Goal: Complete application form

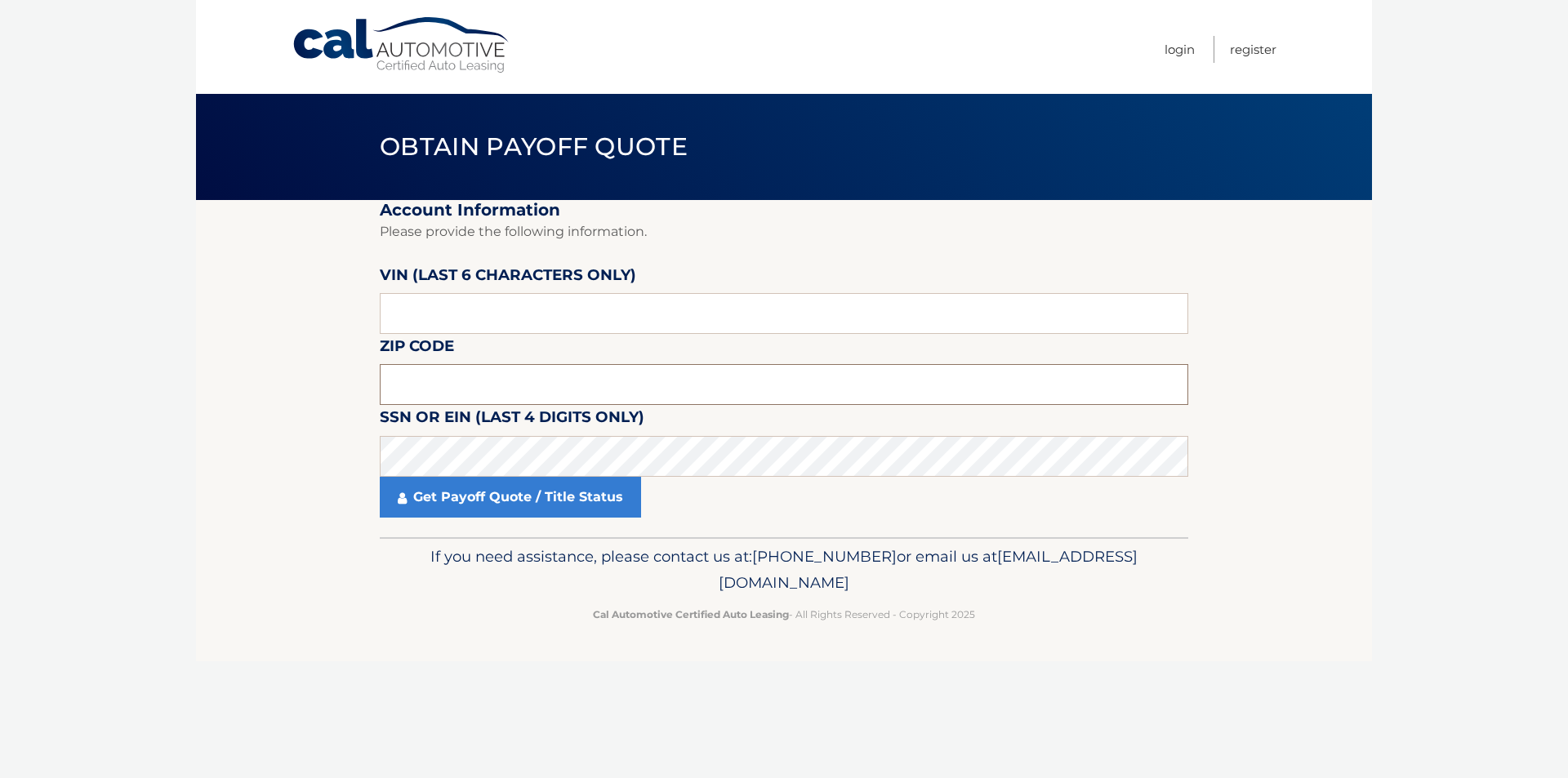
click at [467, 394] on input "text" at bounding box center [784, 384] width 808 height 41
click at [459, 379] on input "text" at bounding box center [784, 384] width 808 height 41
type input "08201"
click at [471, 307] on input "text" at bounding box center [784, 313] width 808 height 41
type input "074322"
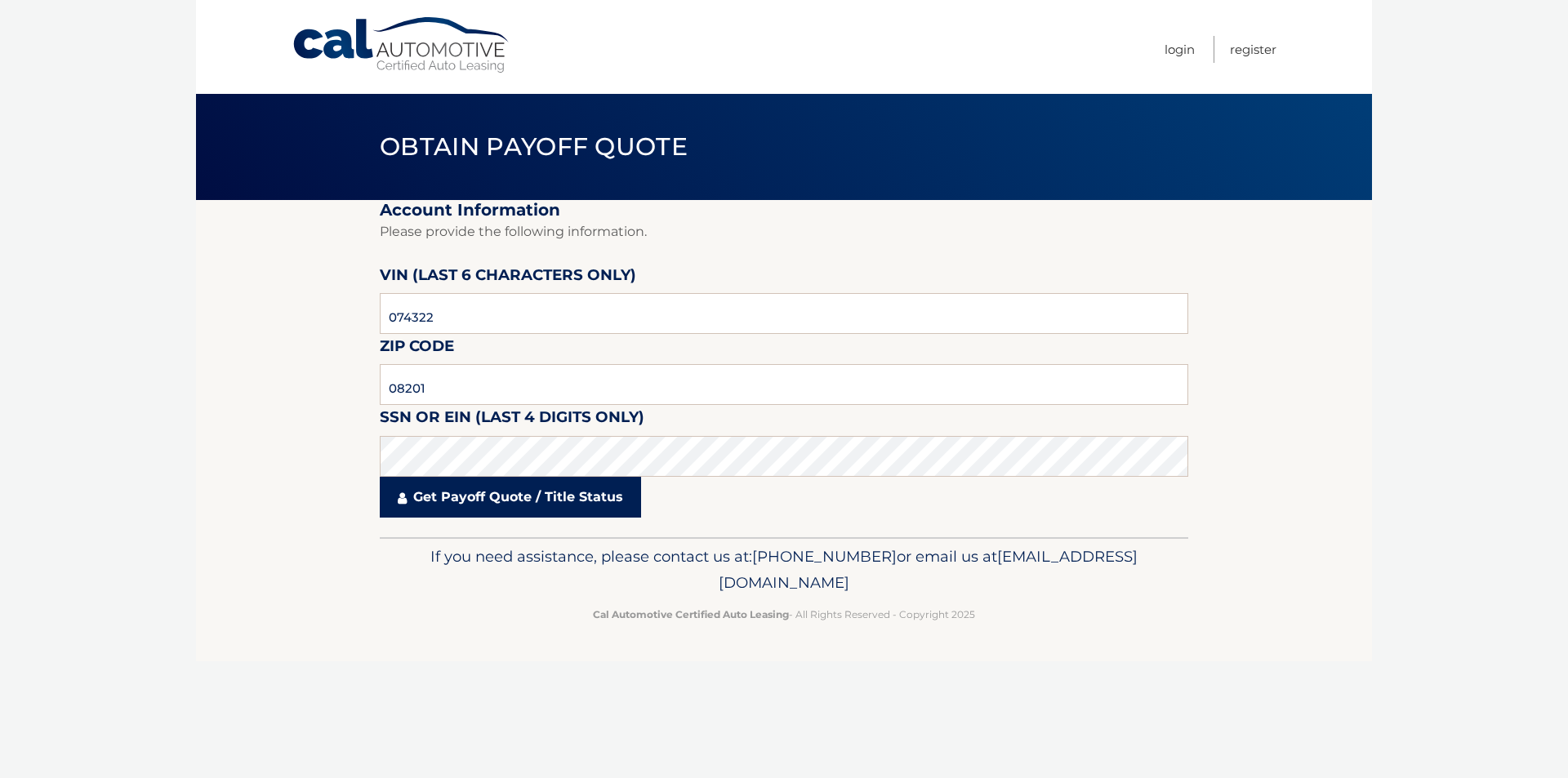
click at [503, 502] on link "Get Payoff Quote / Title Status" at bounding box center [511, 497] width 262 height 41
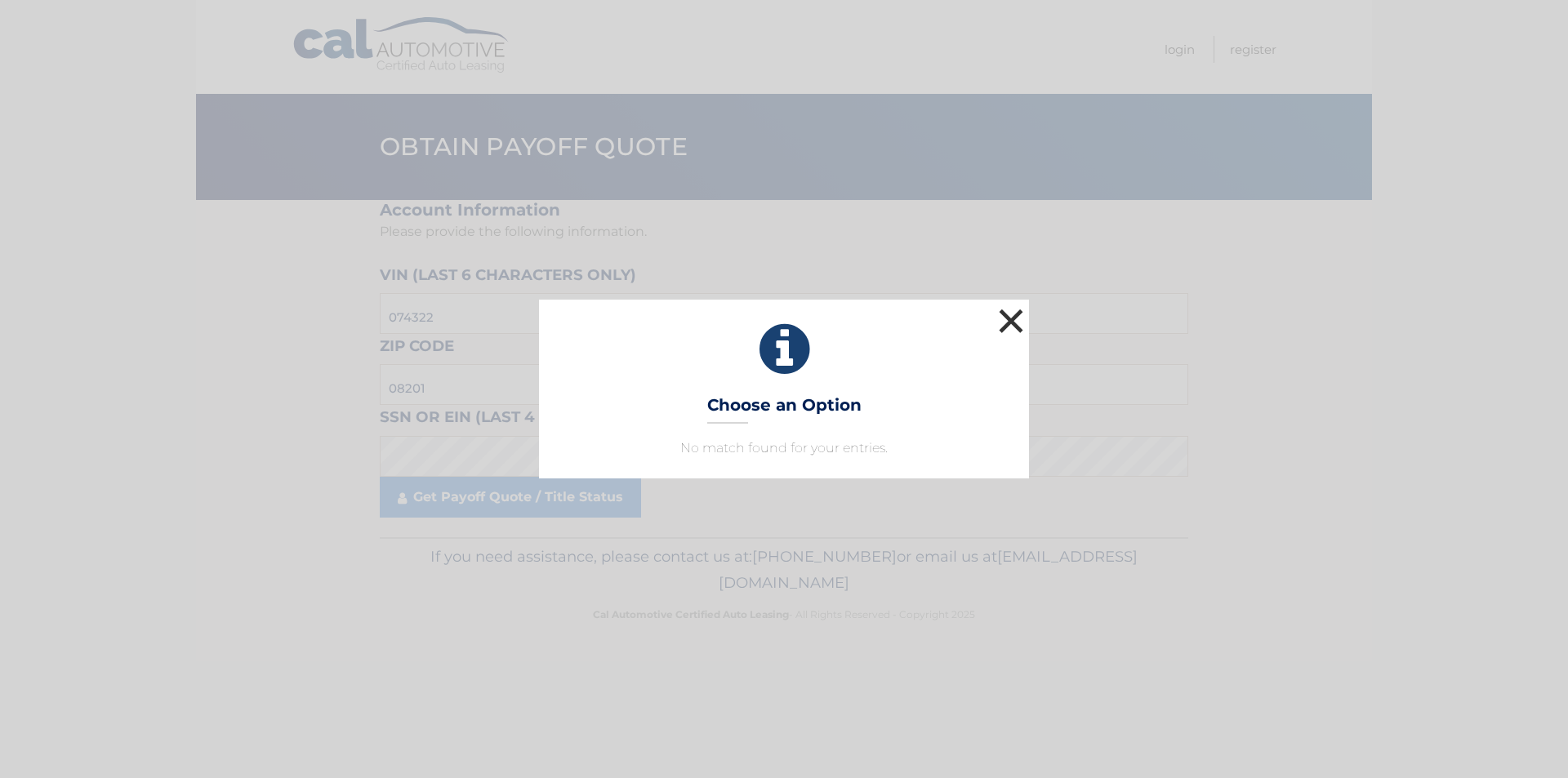
click at [1015, 319] on button "×" at bounding box center [1011, 321] width 33 height 33
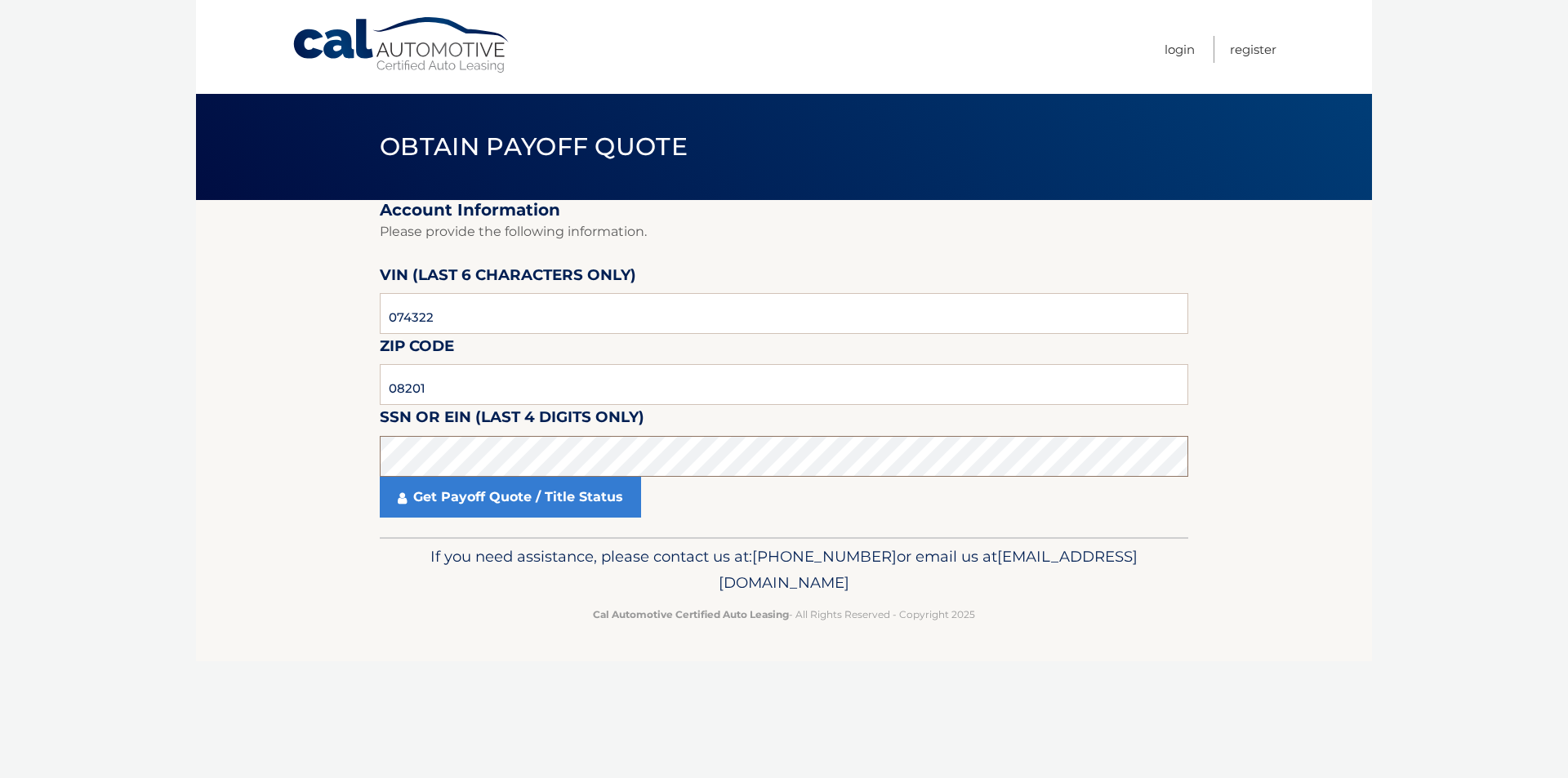
click at [367, 473] on section "Account Information Please provide the following information. VIN (last 6 chara…" at bounding box center [784, 369] width 1176 height 338
click at [419, 492] on link "Get Payoff Quote / Title Status" at bounding box center [511, 497] width 262 height 41
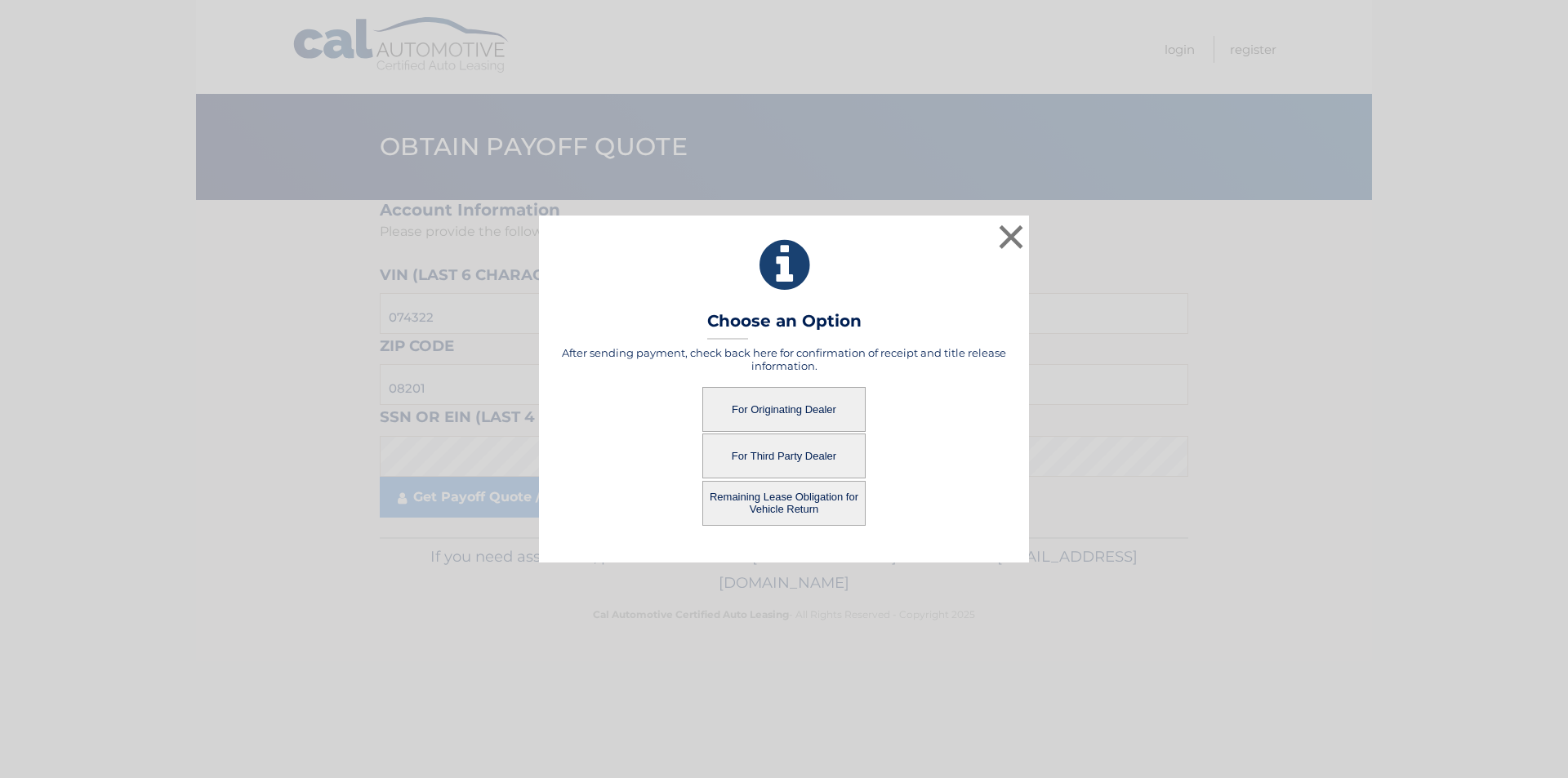
click at [787, 513] on button "Remaining Lease Obligation for Vehicle Return" at bounding box center [784, 503] width 163 height 45
click at [784, 497] on button "Remaining Lease Obligation for Vehicle Return" at bounding box center [784, 503] width 163 height 45
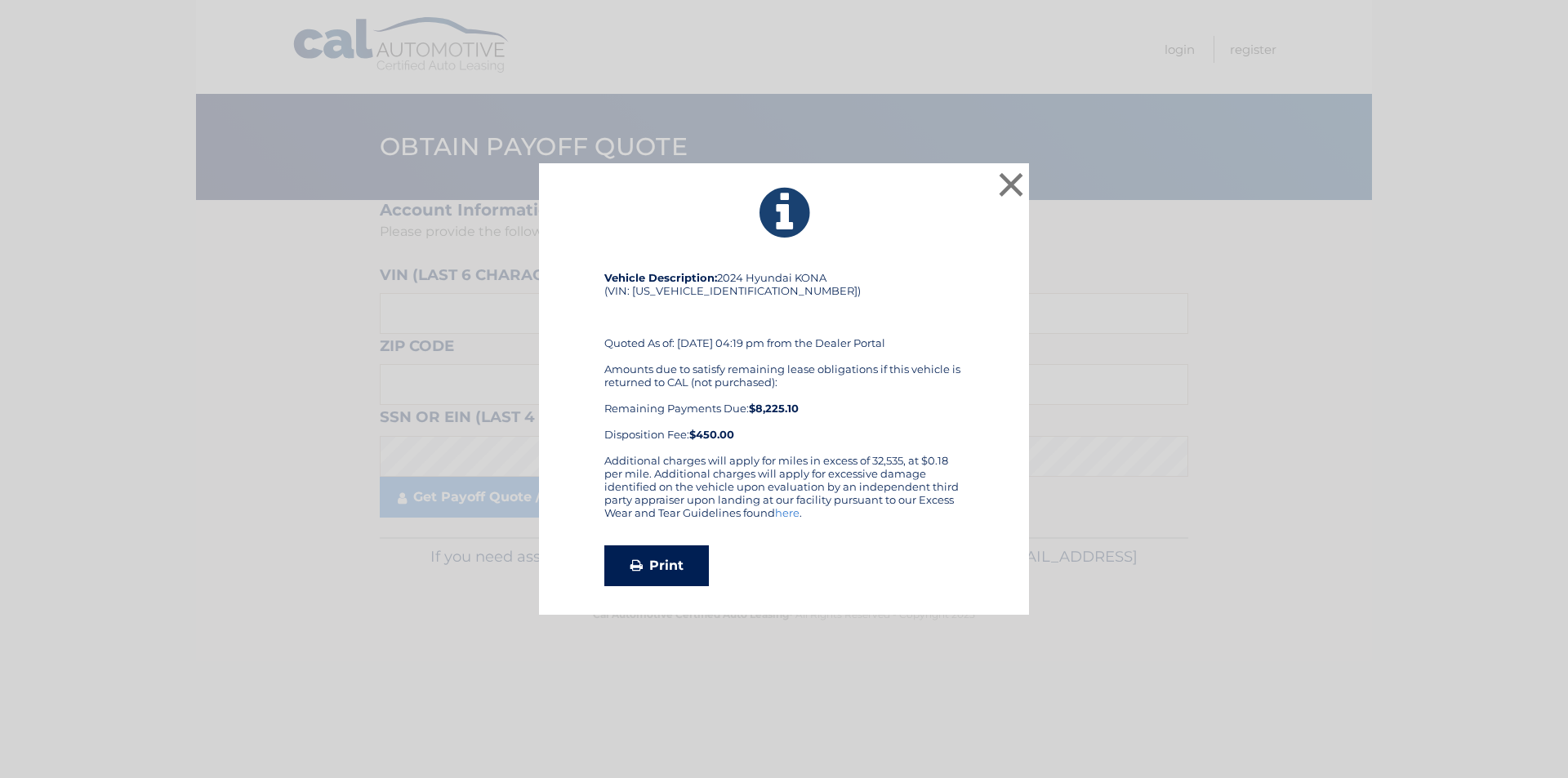
click at [694, 573] on link "Print" at bounding box center [656, 566] width 104 height 41
click at [1016, 170] on button "×" at bounding box center [1011, 185] width 33 height 33
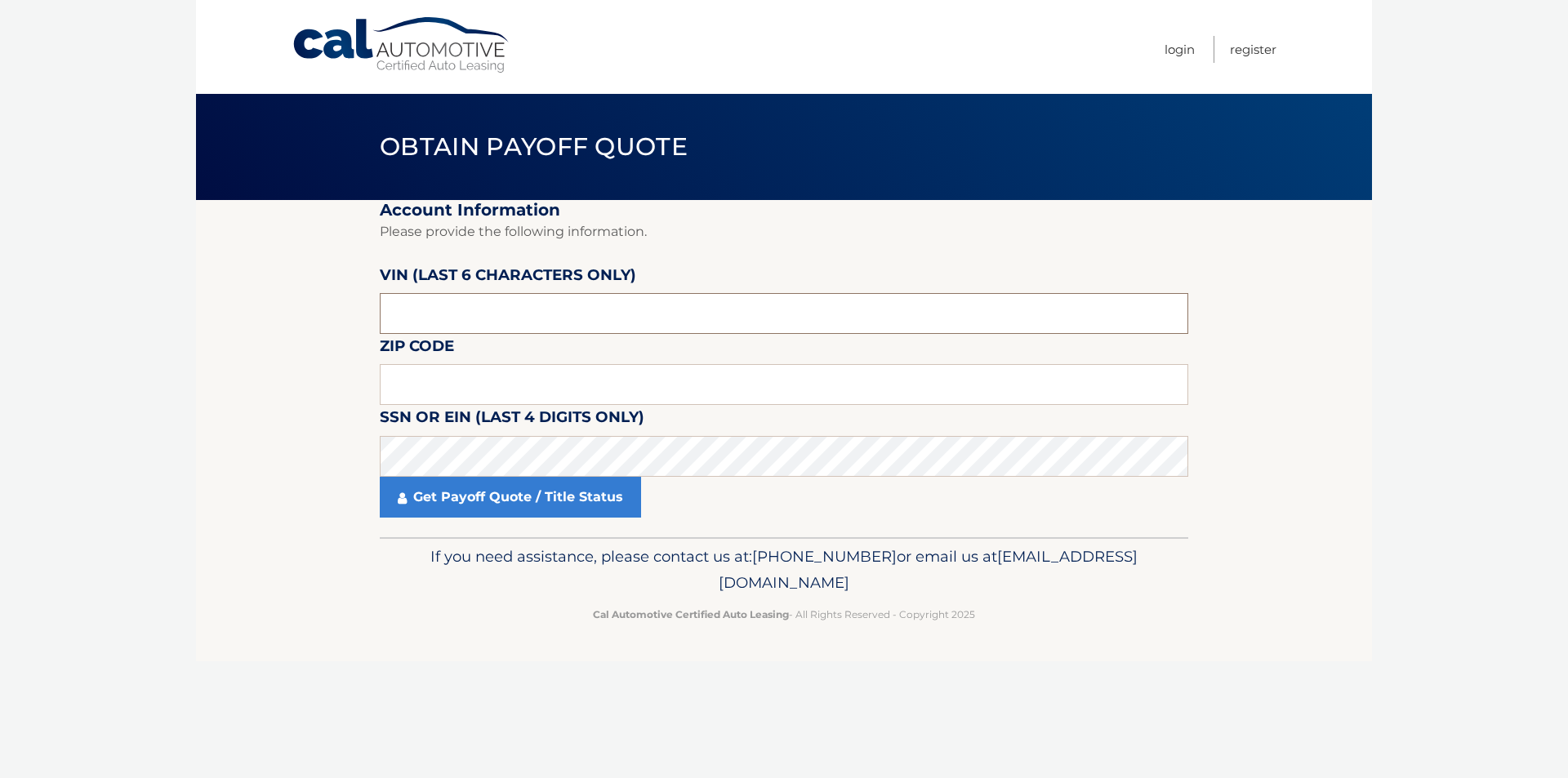
click at [513, 324] on input "text" at bounding box center [784, 313] width 808 height 41
click at [465, 324] on input "text" at bounding box center [784, 313] width 808 height 41
type input "074322"
drag, startPoint x: 416, startPoint y: 406, endPoint x: 418, endPoint y: 398, distance: 8.2
click at [416, 406] on label "SSN or EIN (last 4 digits only)" at bounding box center [512, 420] width 265 height 30
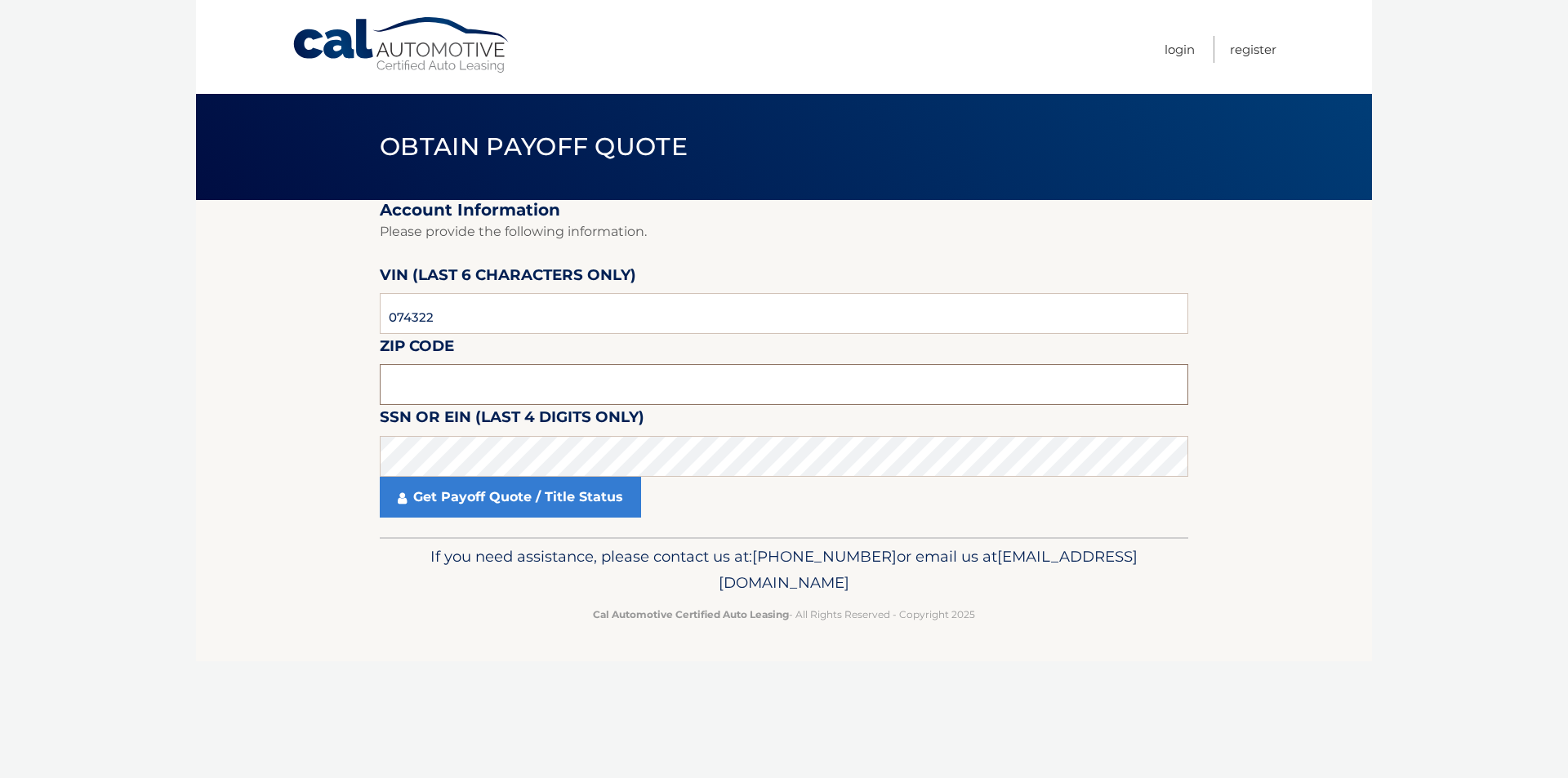
drag, startPoint x: 420, startPoint y: 384, endPoint x: 767, endPoint y: 383, distance: 347.0
click at [420, 384] on input "text" at bounding box center [784, 384] width 808 height 41
click at [418, 383] on input "text" at bounding box center [784, 384] width 808 height 41
type input "08201"
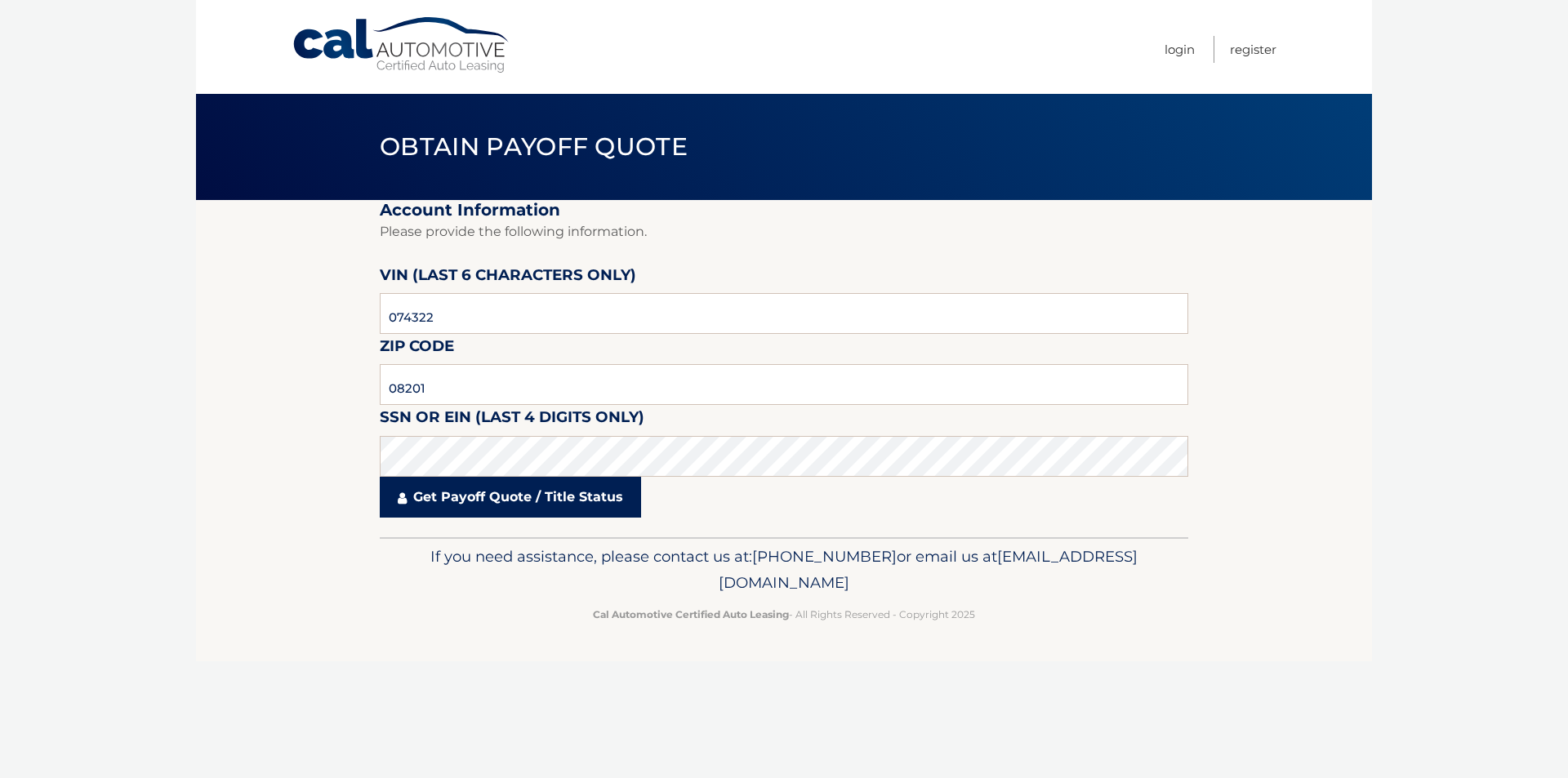
click at [460, 495] on link "Get Payoff Quote / Title Status" at bounding box center [511, 497] width 262 height 41
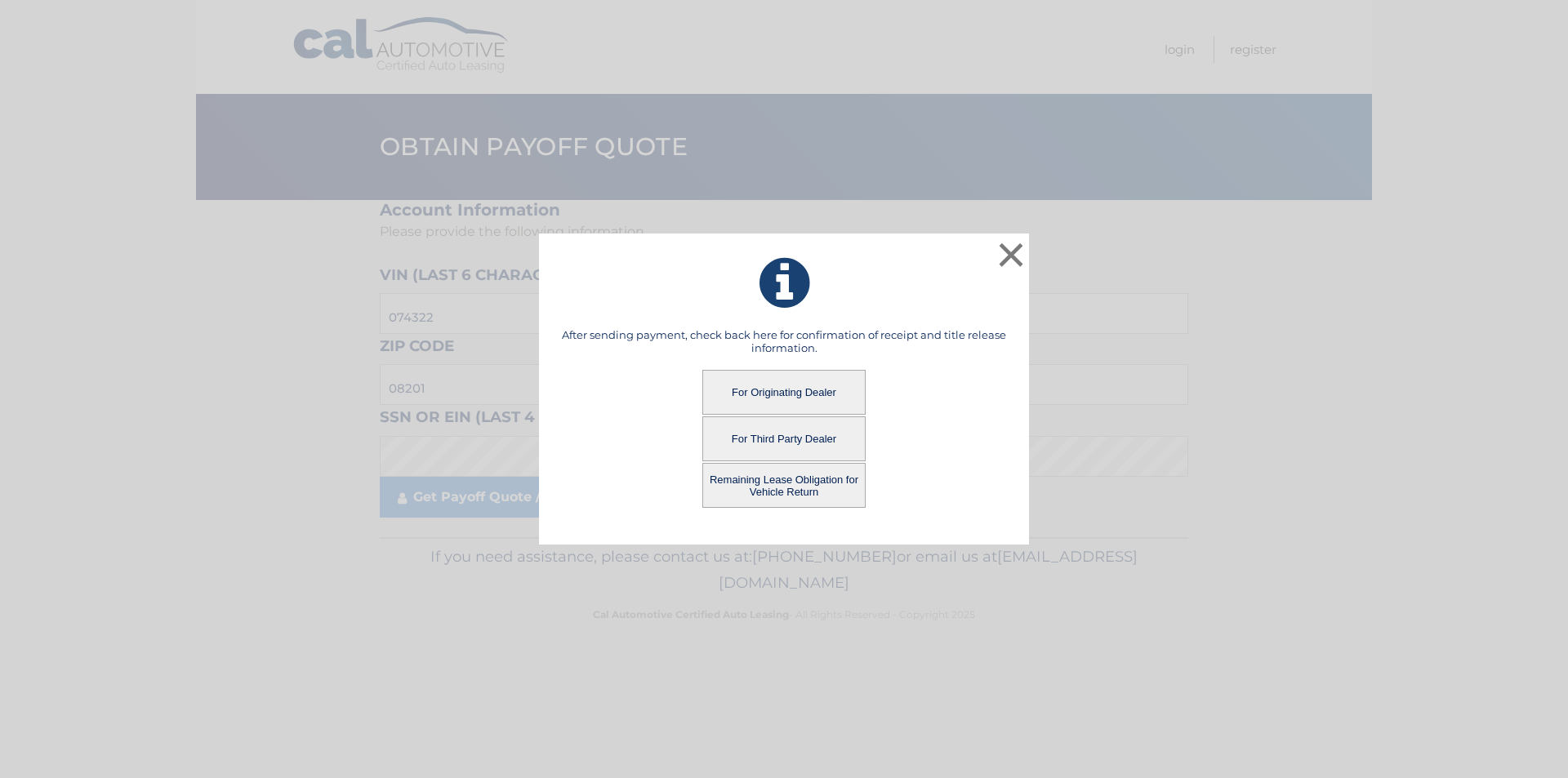
click at [781, 394] on button "For Originating Dealer" at bounding box center [784, 392] width 163 height 45
click at [771, 395] on button "For Originating Dealer" at bounding box center [784, 392] width 163 height 45
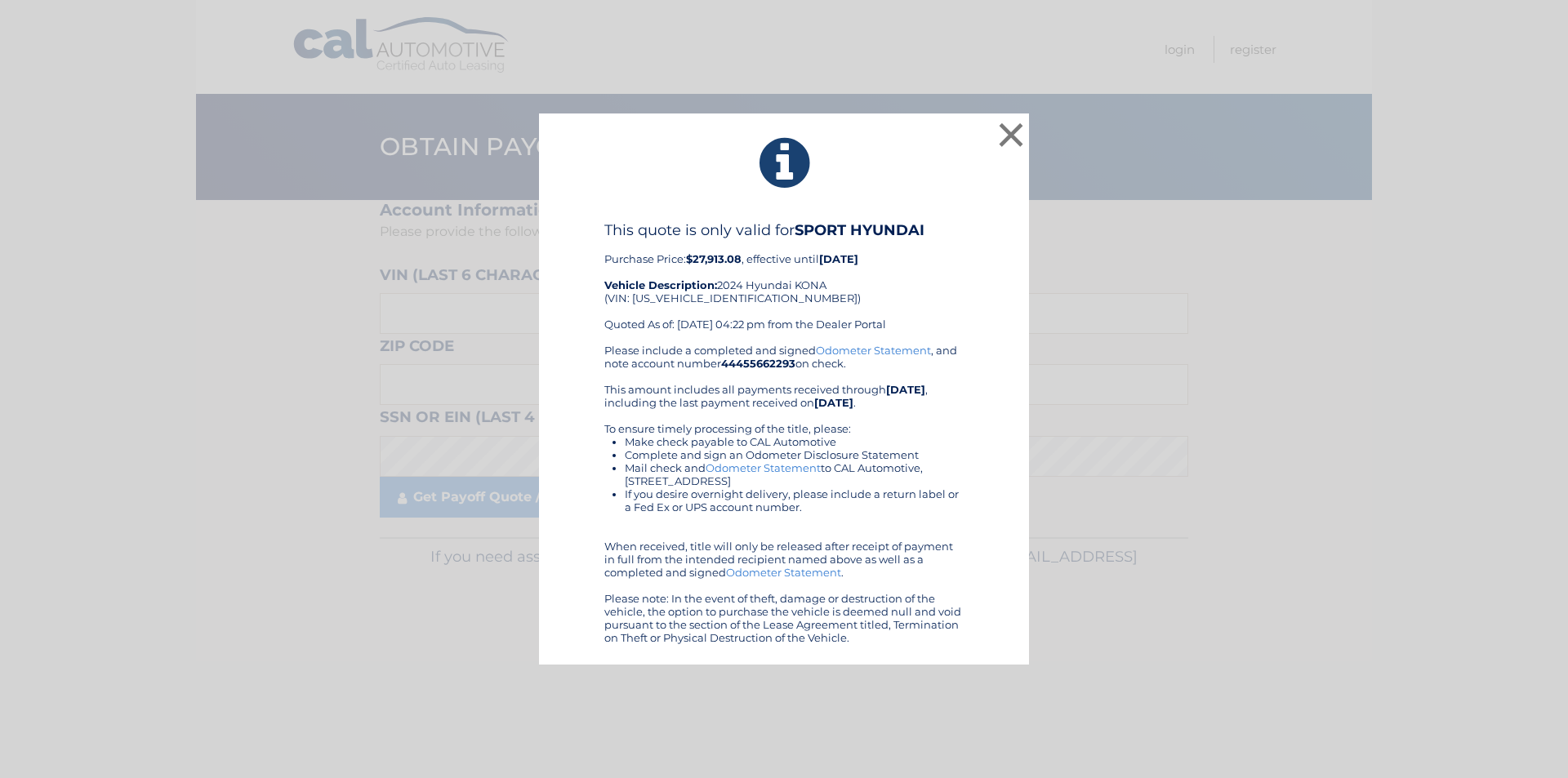
drag, startPoint x: 603, startPoint y: 224, endPoint x: 926, endPoint y: 633, distance: 521.2
click at [957, 650] on div "× This quote is only valid for SPORT HYUNDAI Purchase Price: $27,913.08 , effec…" at bounding box center [784, 389] width 490 height 552
click at [1015, 141] on button "×" at bounding box center [1011, 135] width 33 height 33
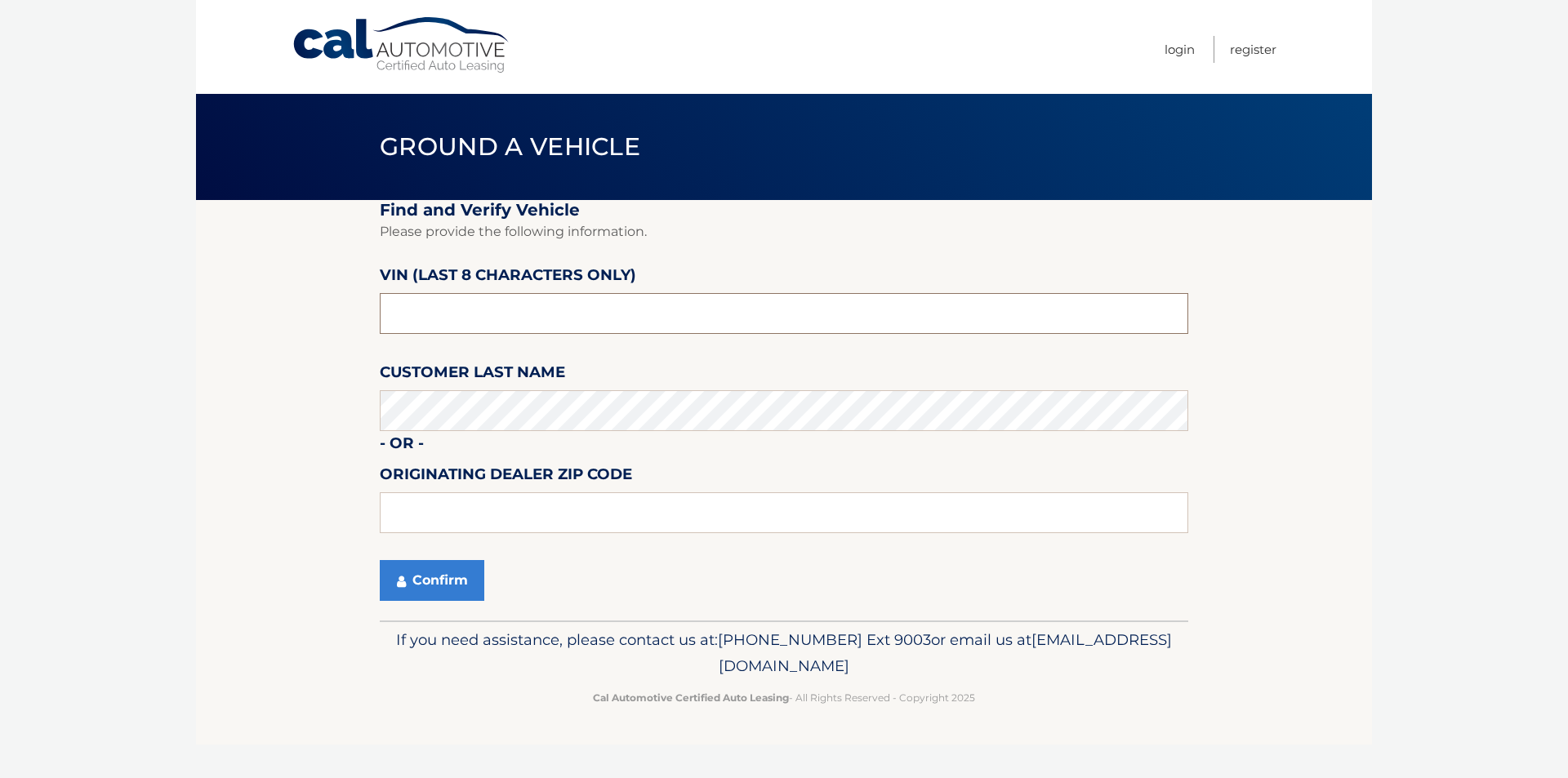
click at [570, 321] on input "text" at bounding box center [784, 313] width 808 height 41
type input "PH165849"
type input "08234"
click at [427, 580] on button "Confirm" at bounding box center [432, 580] width 104 height 41
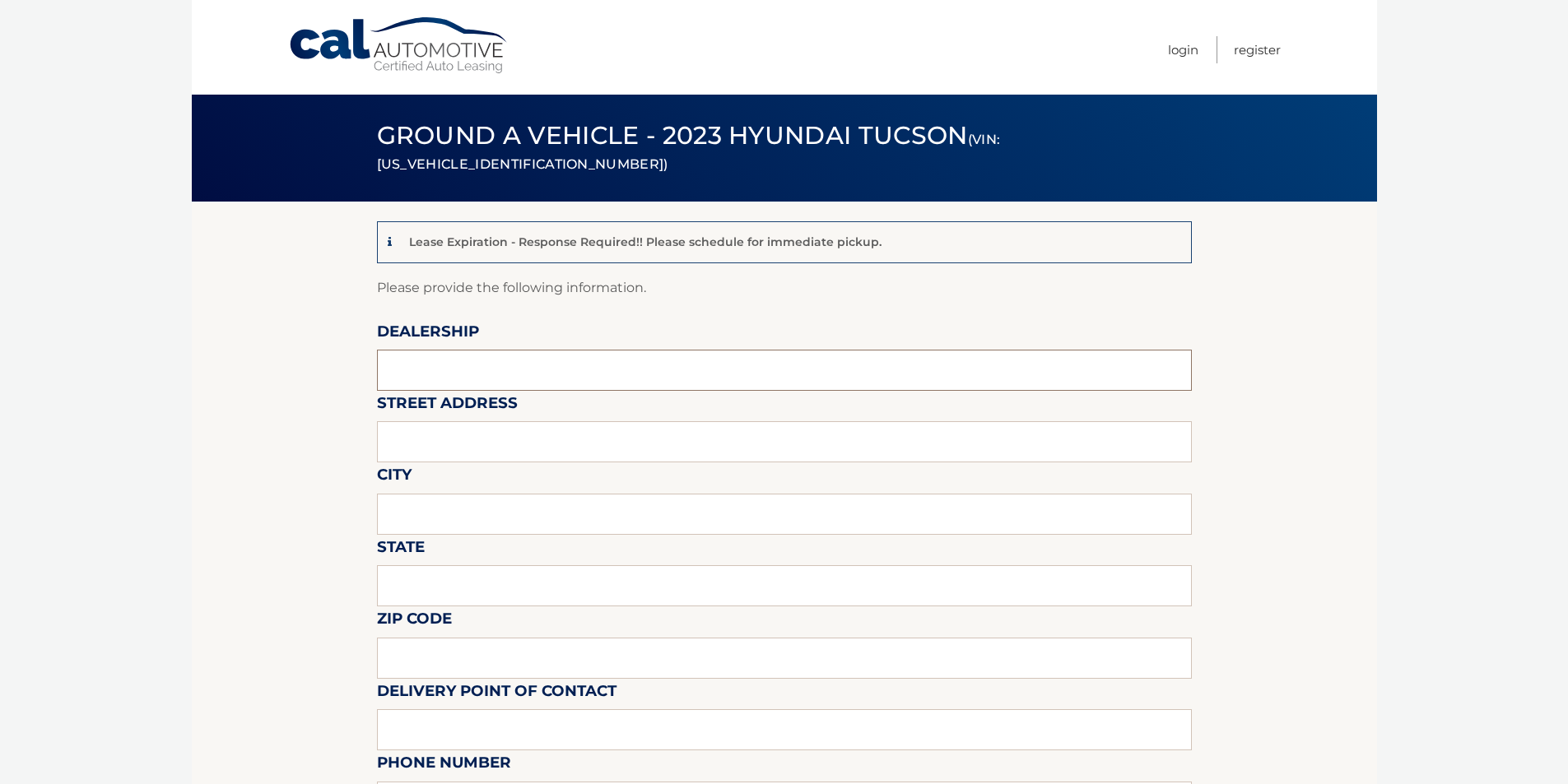
click at [493, 376] on input "text" at bounding box center [784, 370] width 814 height 42
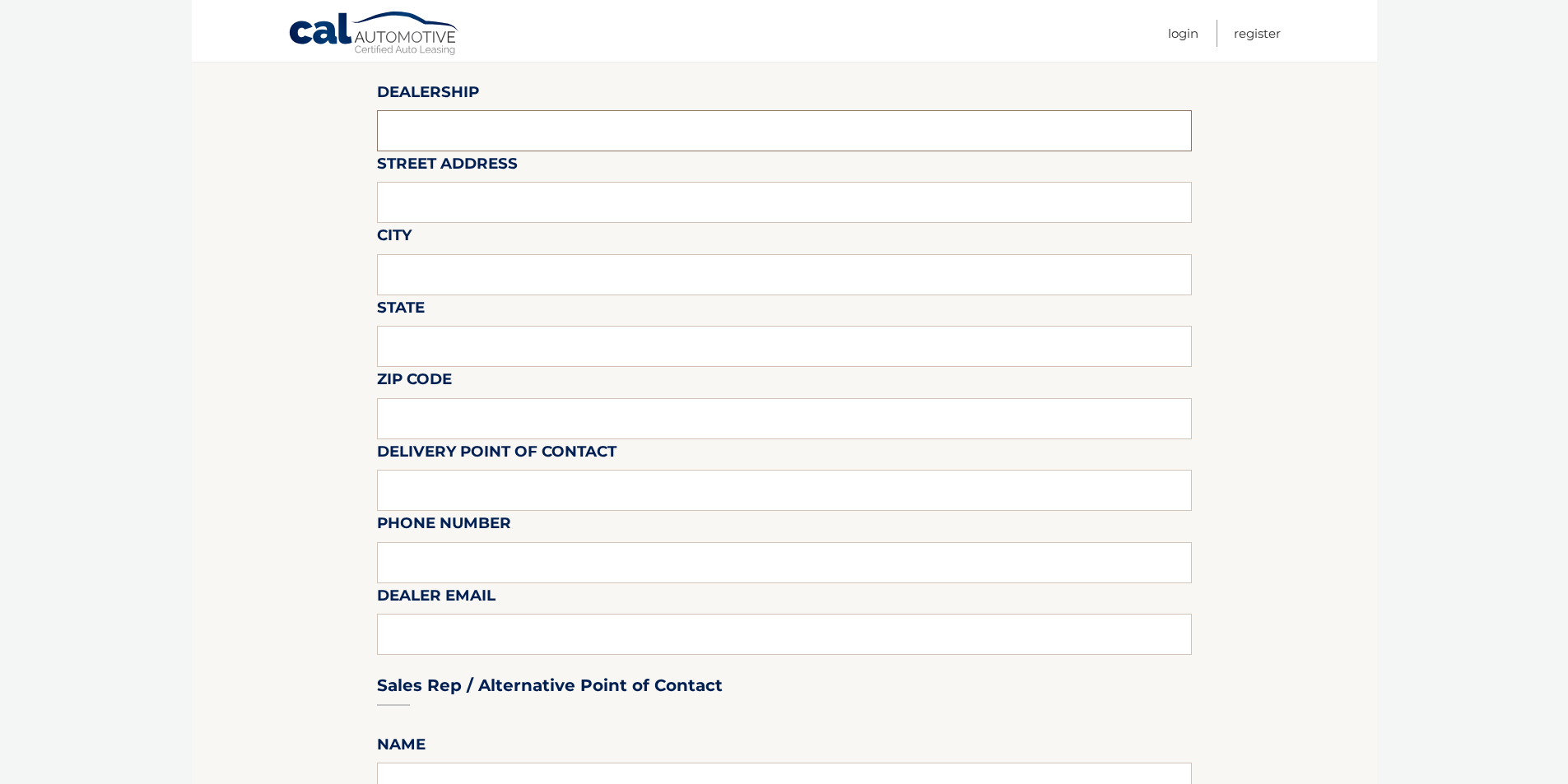
scroll to position [82, 0]
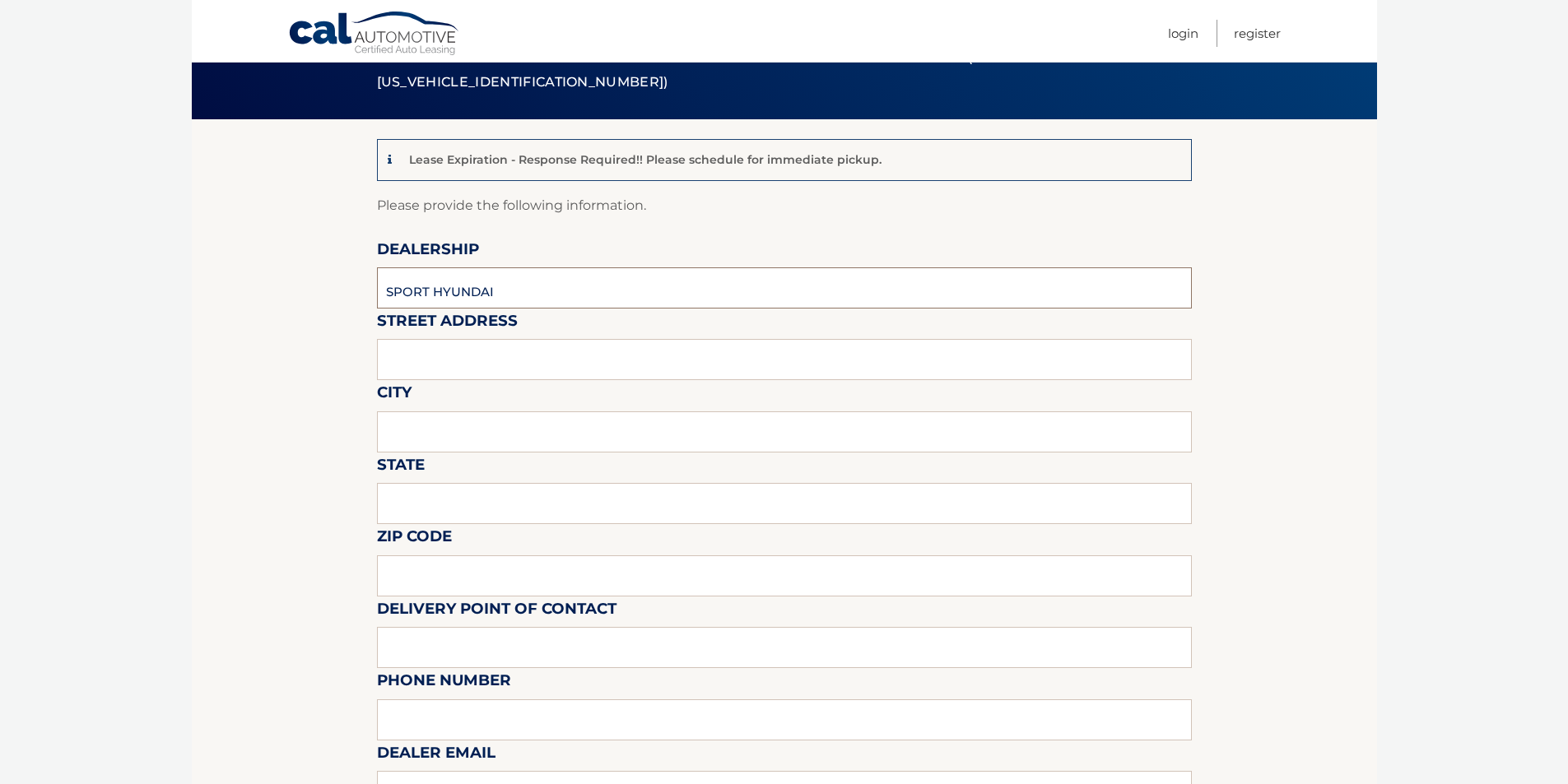
type input "SPORT HYUNDAI"
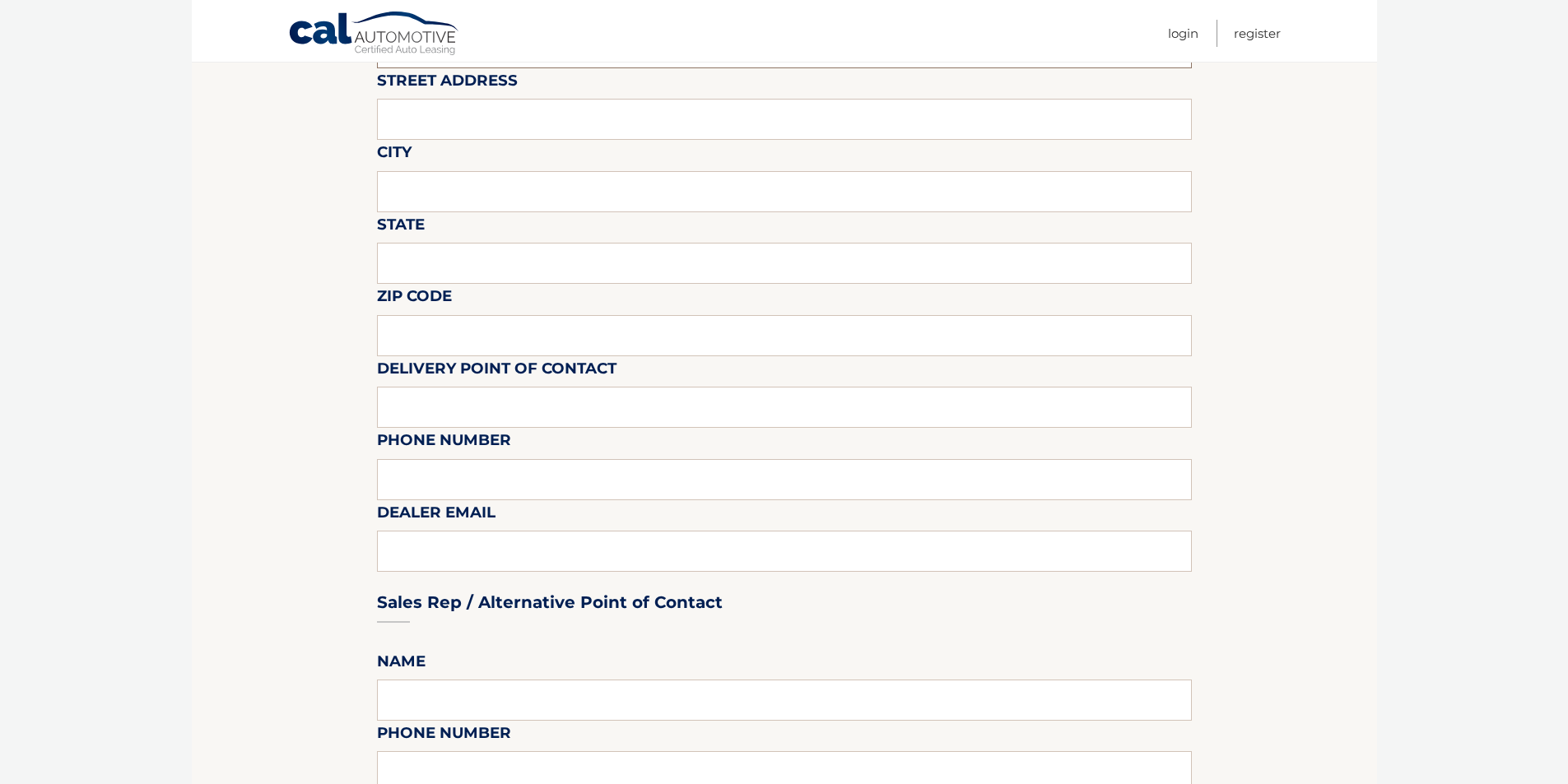
scroll to position [329, 0]
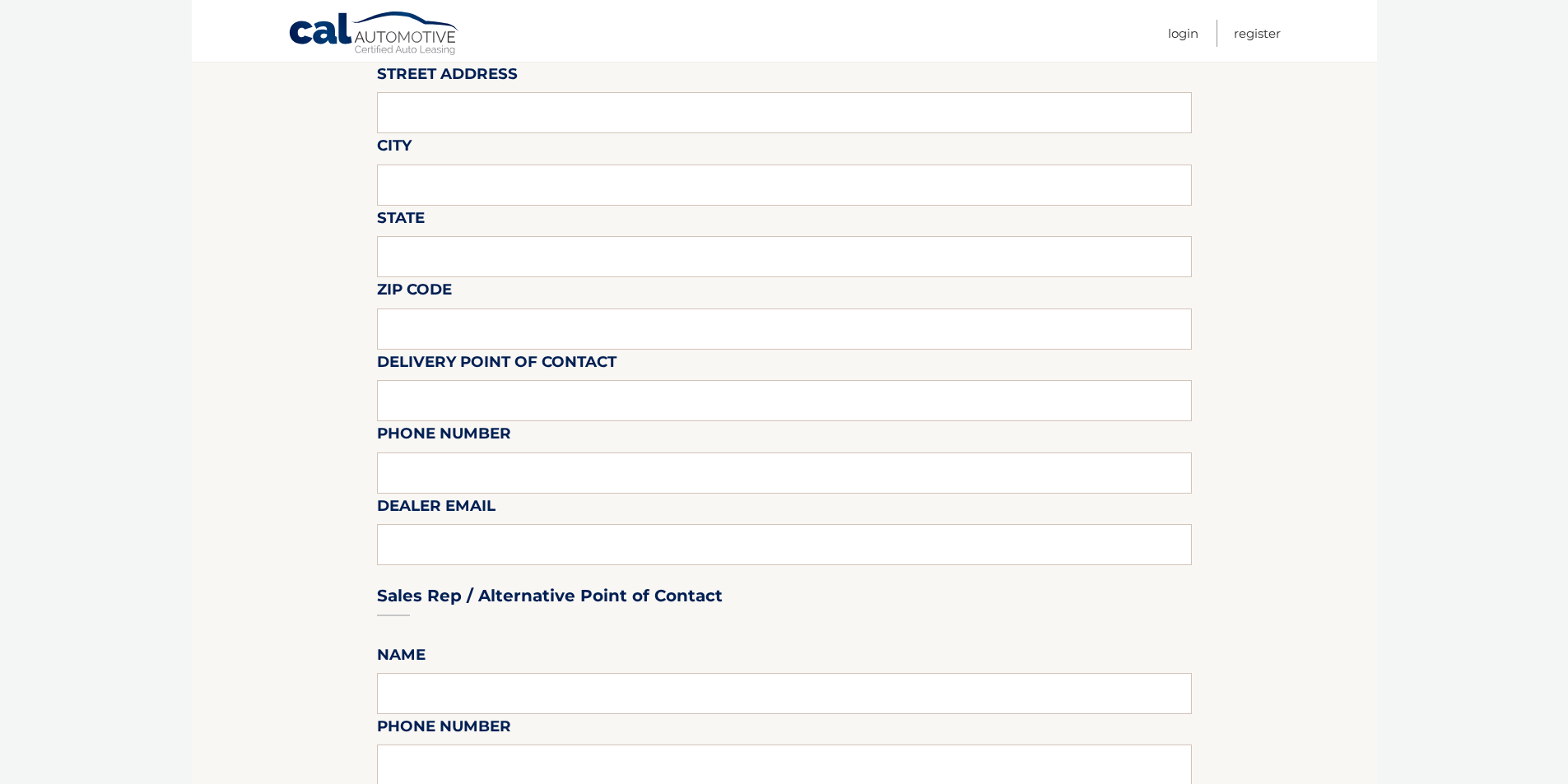
click at [446, 545] on div "Sales Rep / Alternative Point of Contact" at bounding box center [784, 565] width 814 height 116
click at [391, 547] on div "Sales Rep / Alternative Point of Contact" at bounding box center [784, 565] width 814 height 116
click at [448, 533] on div "Sales Rep / Alternative Point of Contact" at bounding box center [784, 565] width 814 height 116
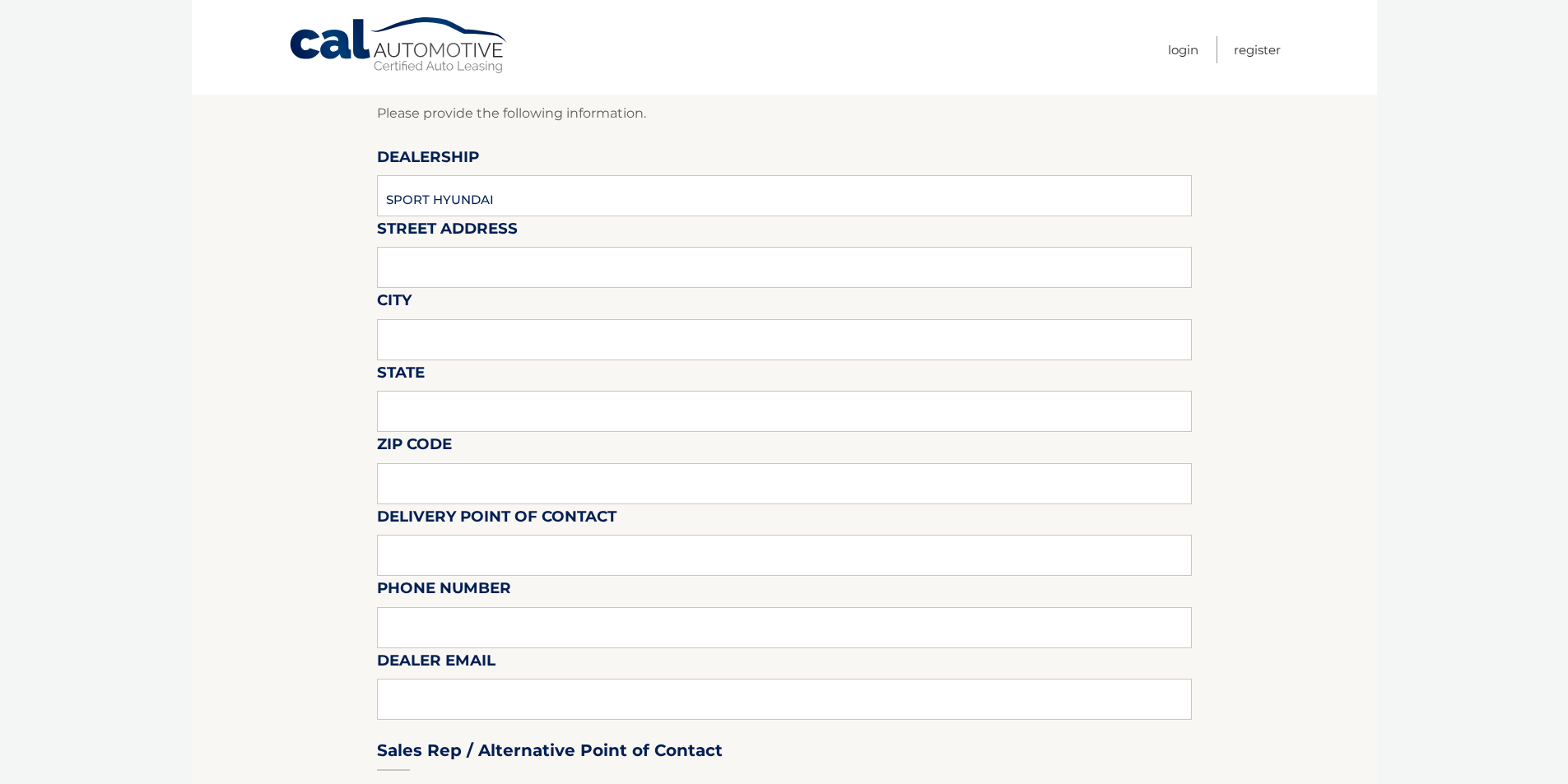
scroll to position [0, 0]
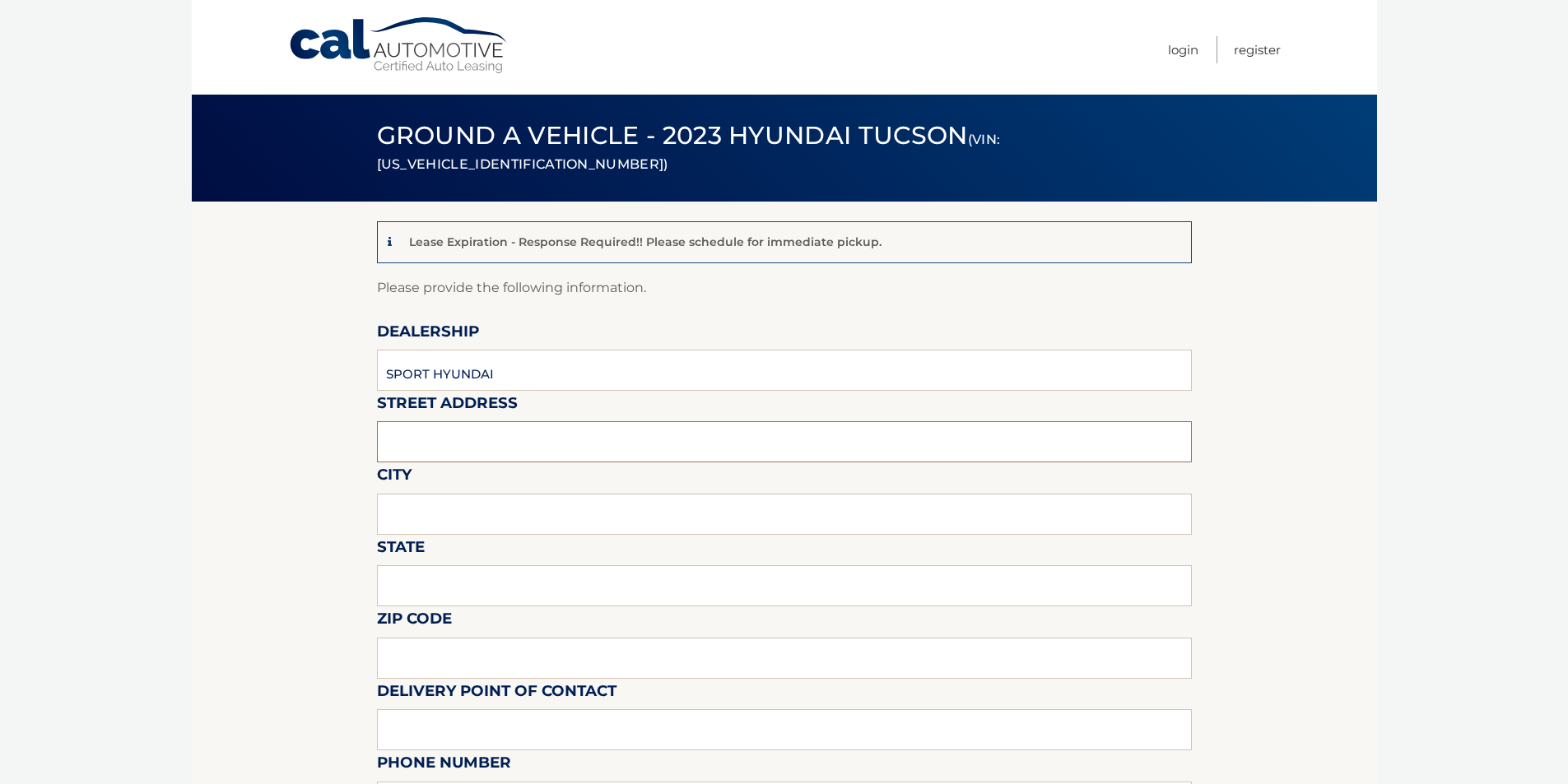
click at [517, 426] on input "text" at bounding box center [784, 442] width 814 height 42
type input "6831 BLACK HORSE PIKE"
type input "EGG HARBOR TWP"
type input "NJ"
type input "08234"
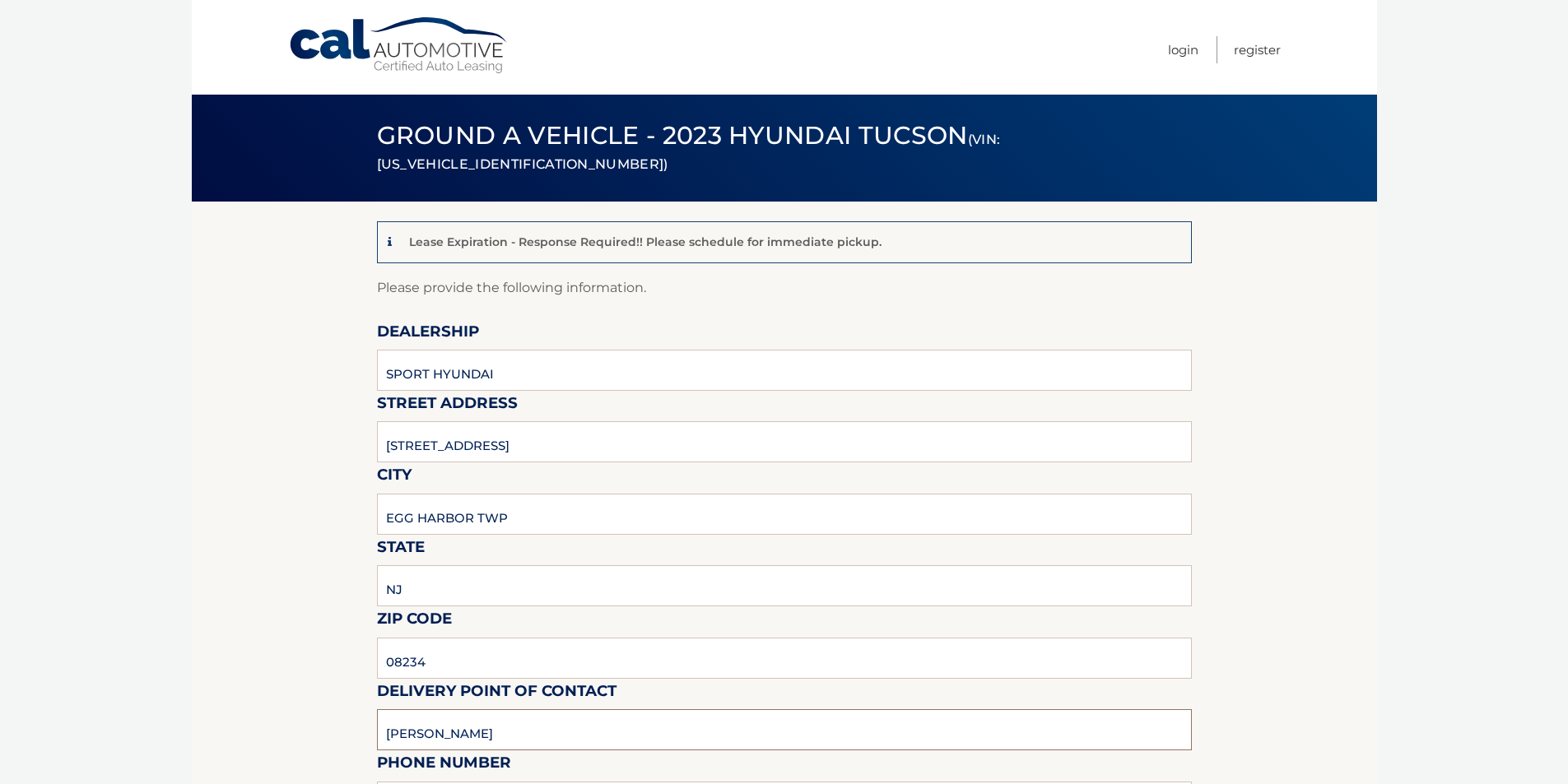
type input "PAUL BROWN"
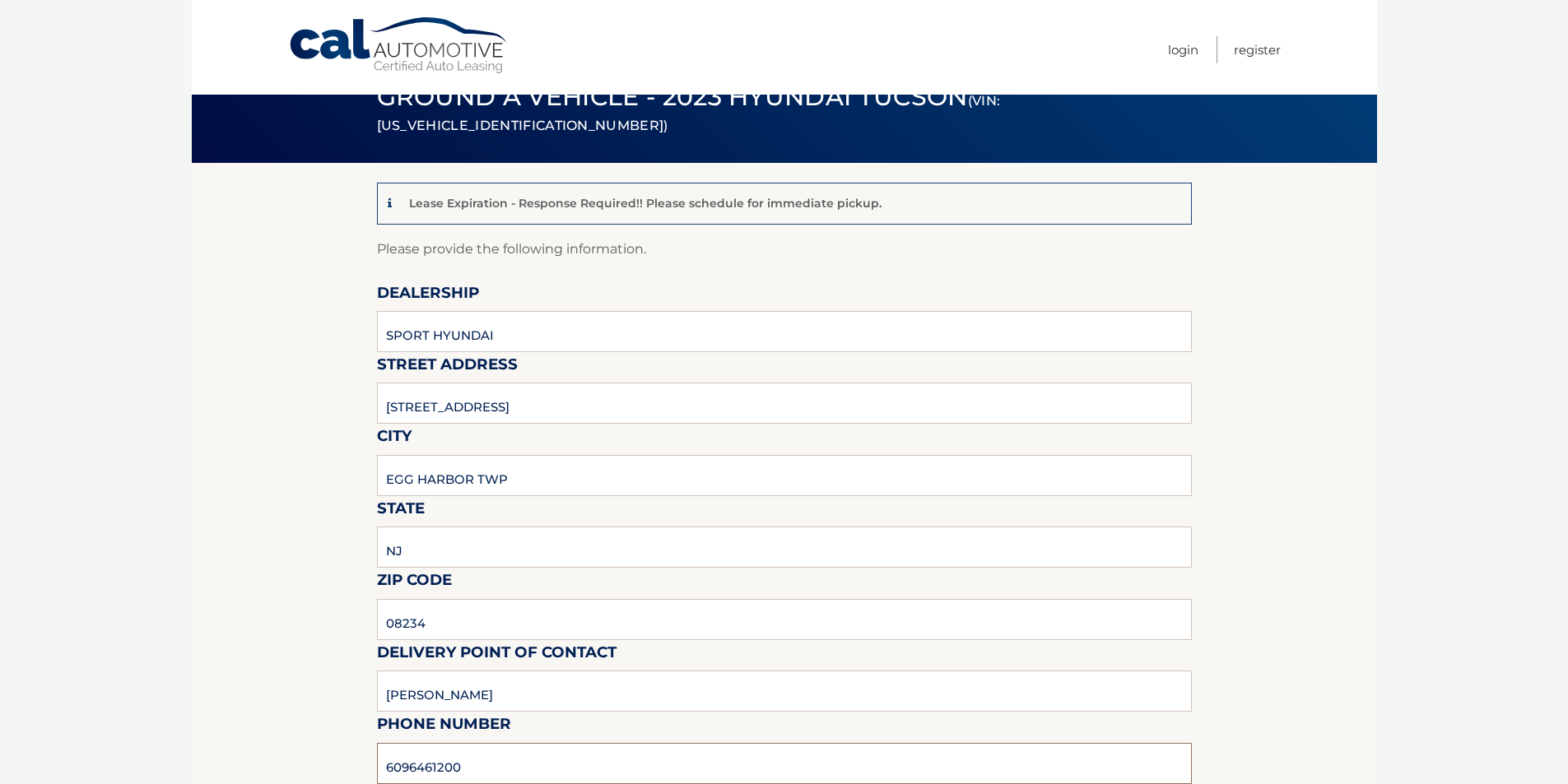
type input "6096461200"
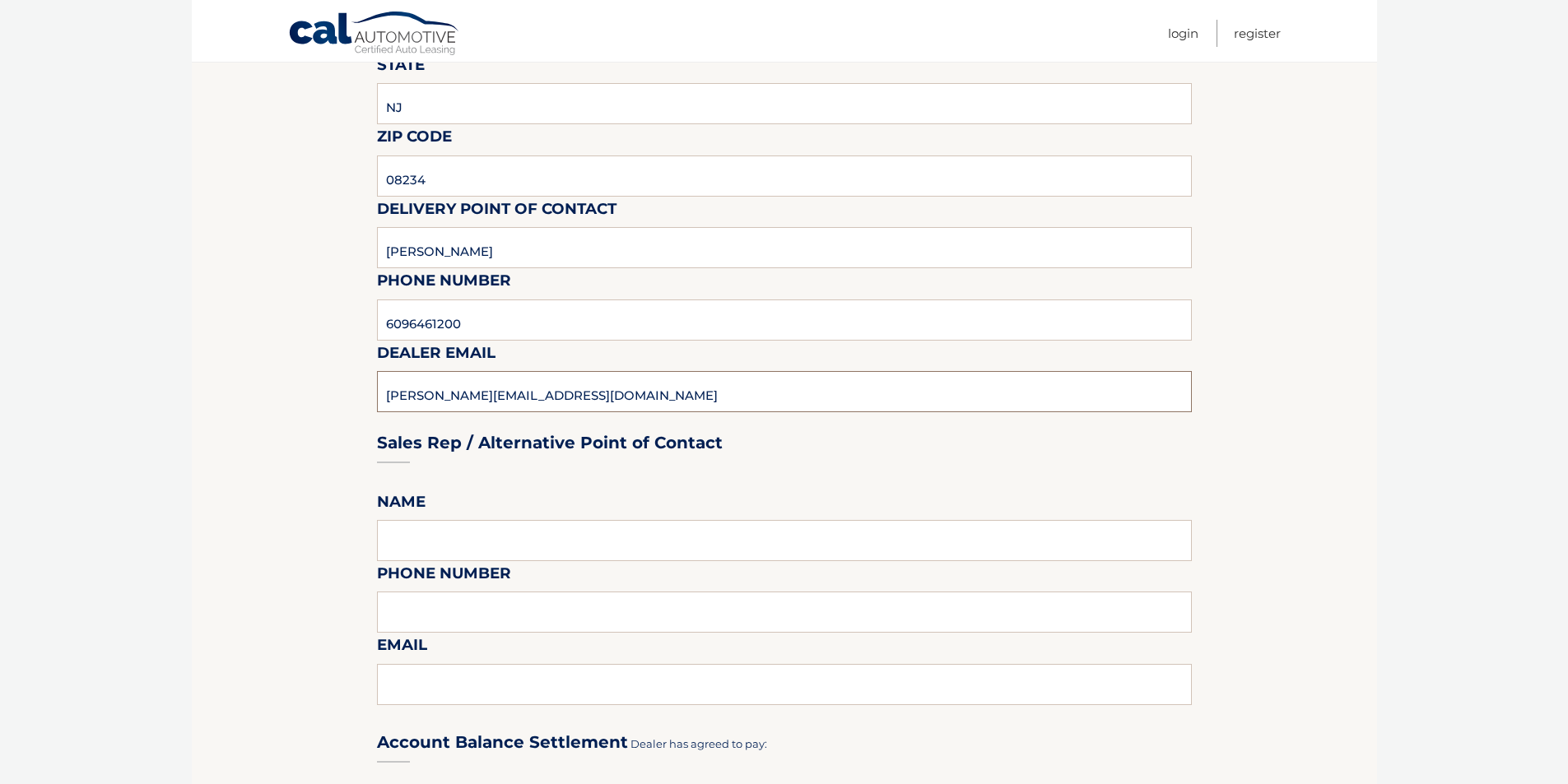
type input "PAUL@SPORTHYUNDAI.COM"
type input "PAUL BROWN"
type input "6096461200"
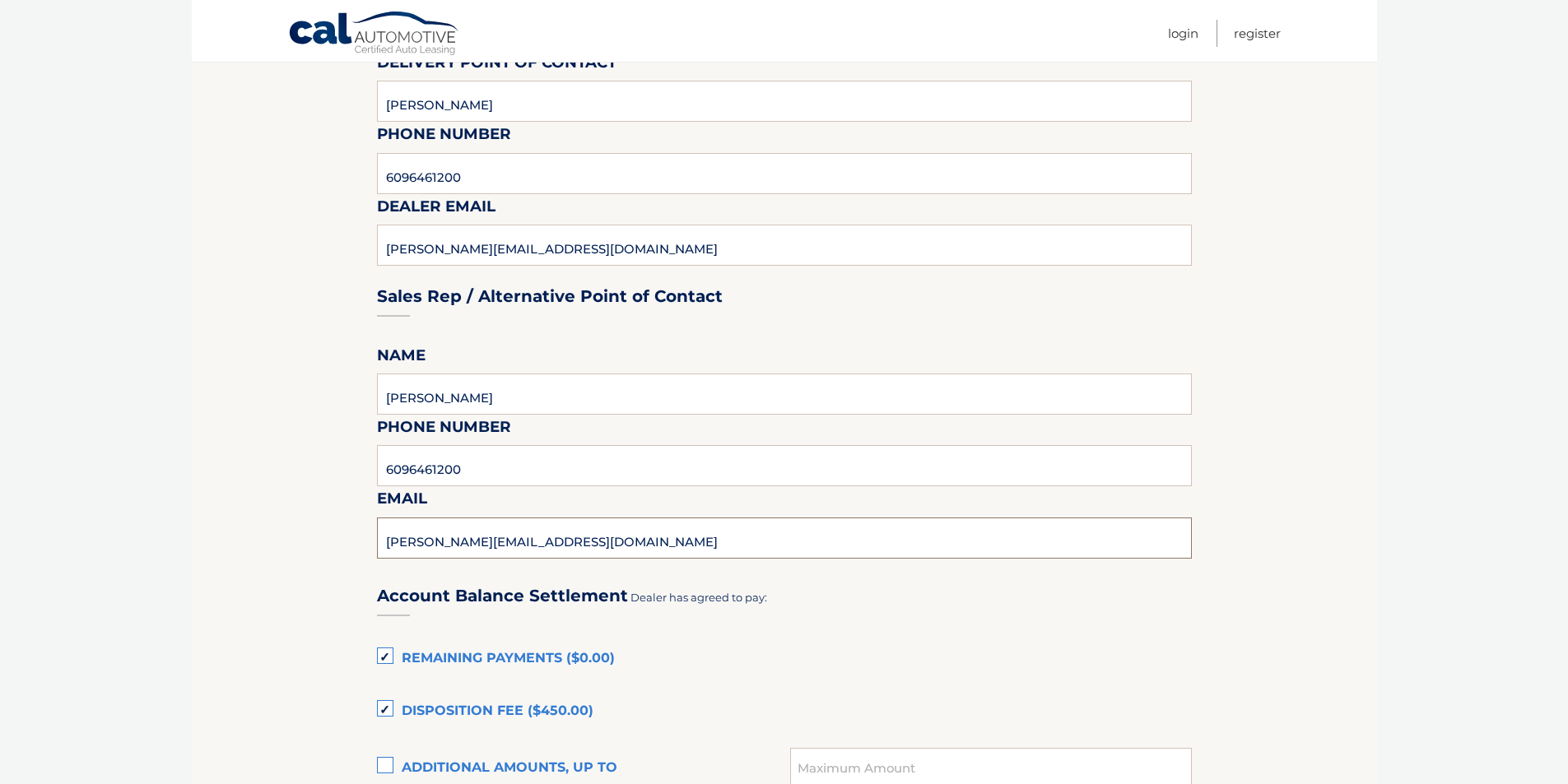
scroll to position [812, 0]
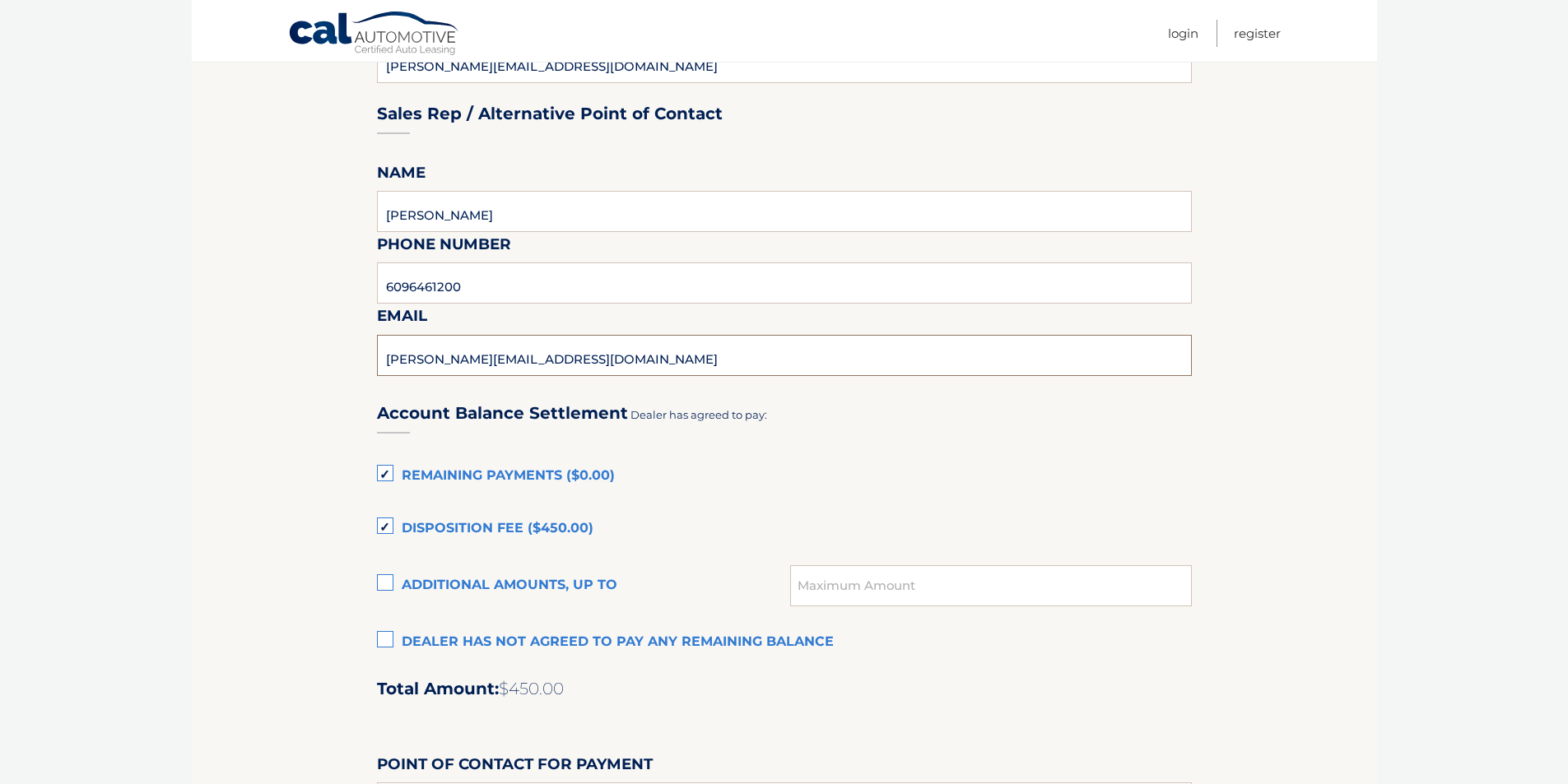
type input "PAUL@SPORTHYUNDAI.COM"
click at [387, 644] on label "Dealer has not agreed to pay any remaining balance" at bounding box center [784, 643] width 814 height 33
click at [0, 0] on input "Dealer has not agreed to pay any remaining balance" at bounding box center [0, 0] width 0 height 0
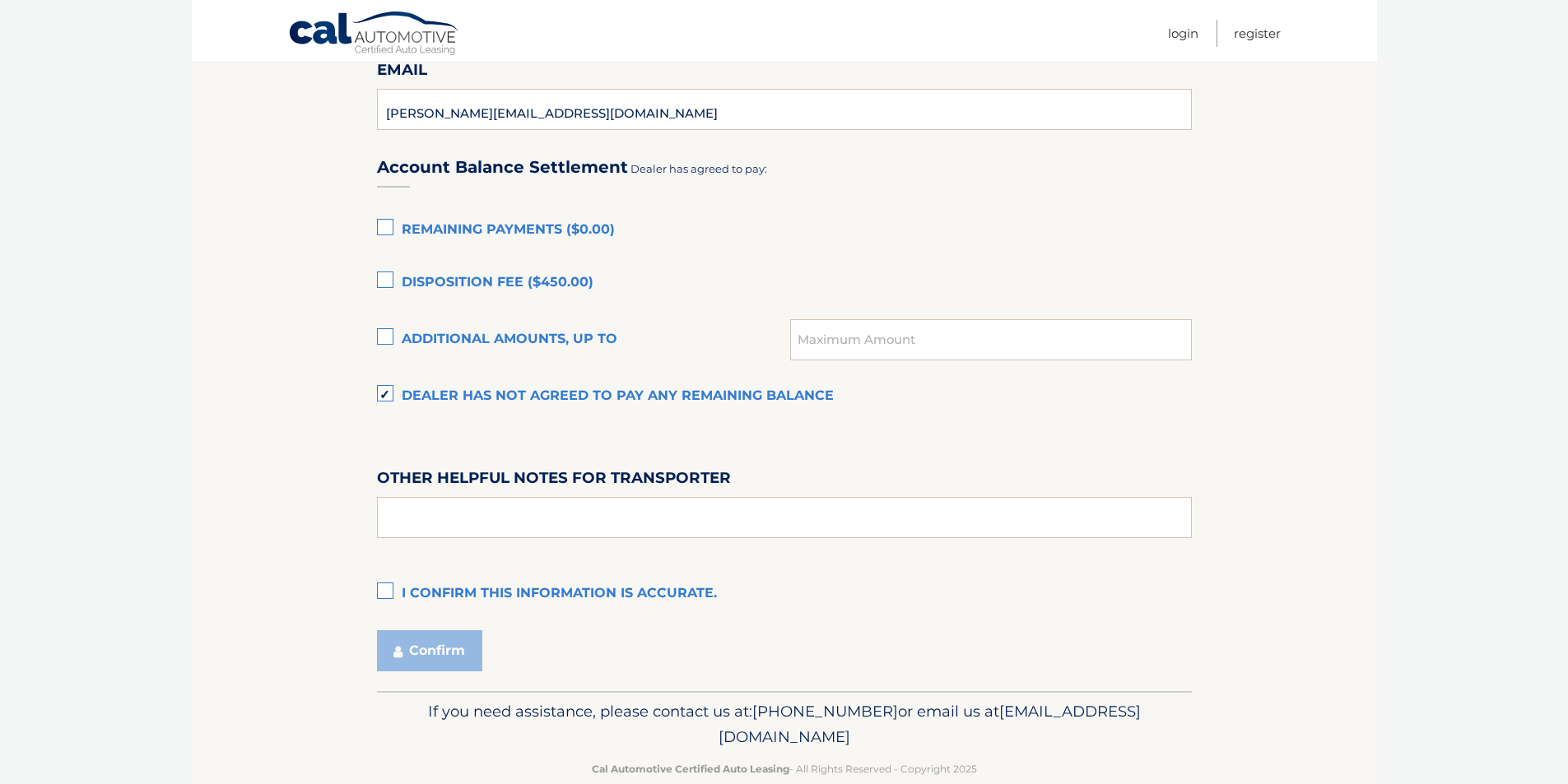
scroll to position [1059, 0]
click at [570, 598] on label "I confirm this information is accurate." at bounding box center [784, 594] width 814 height 33
click at [0, 0] on input "I confirm this information is accurate." at bounding box center [0, 0] width 0 height 0
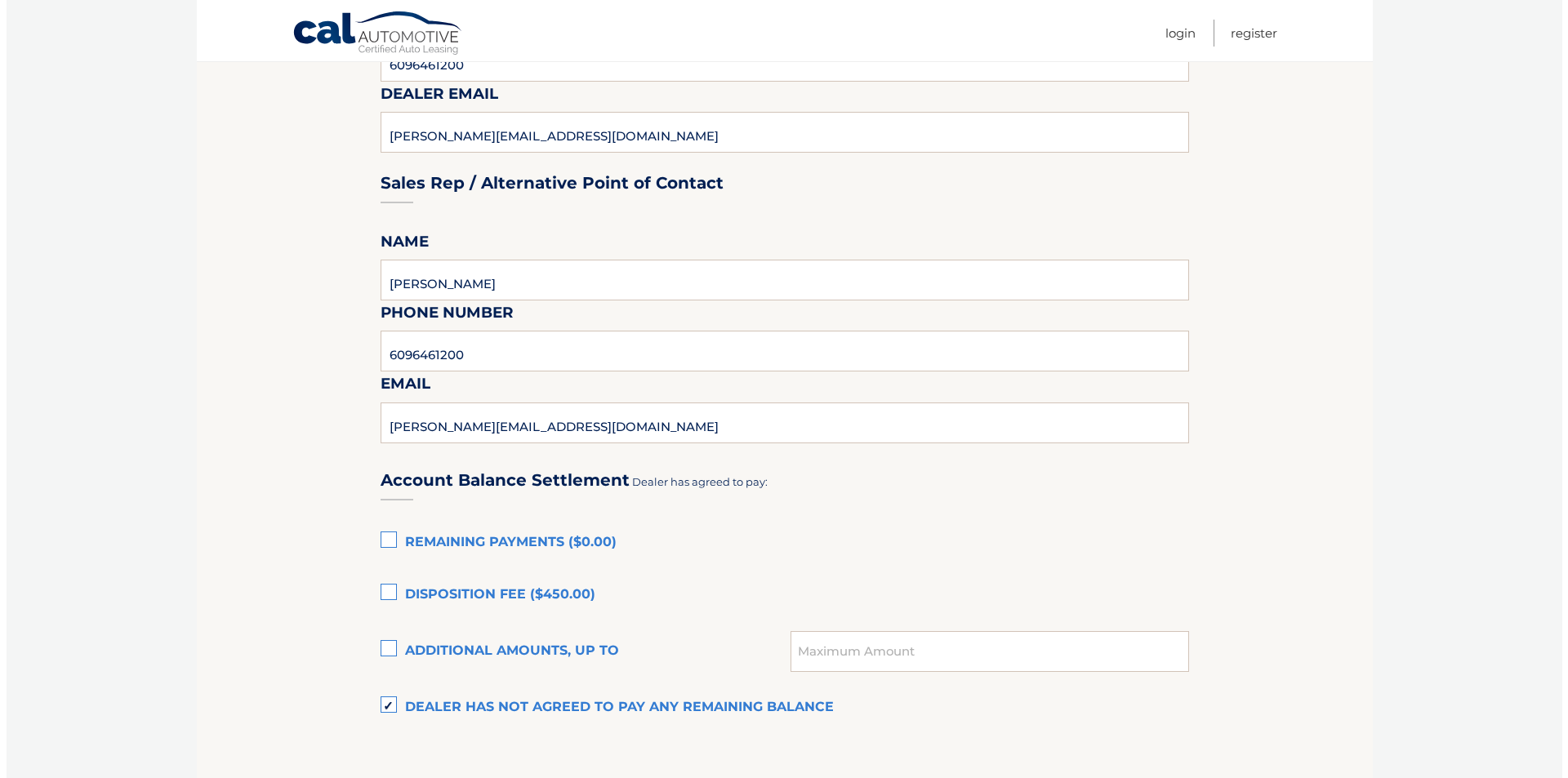
scroll to position [1082, 0]
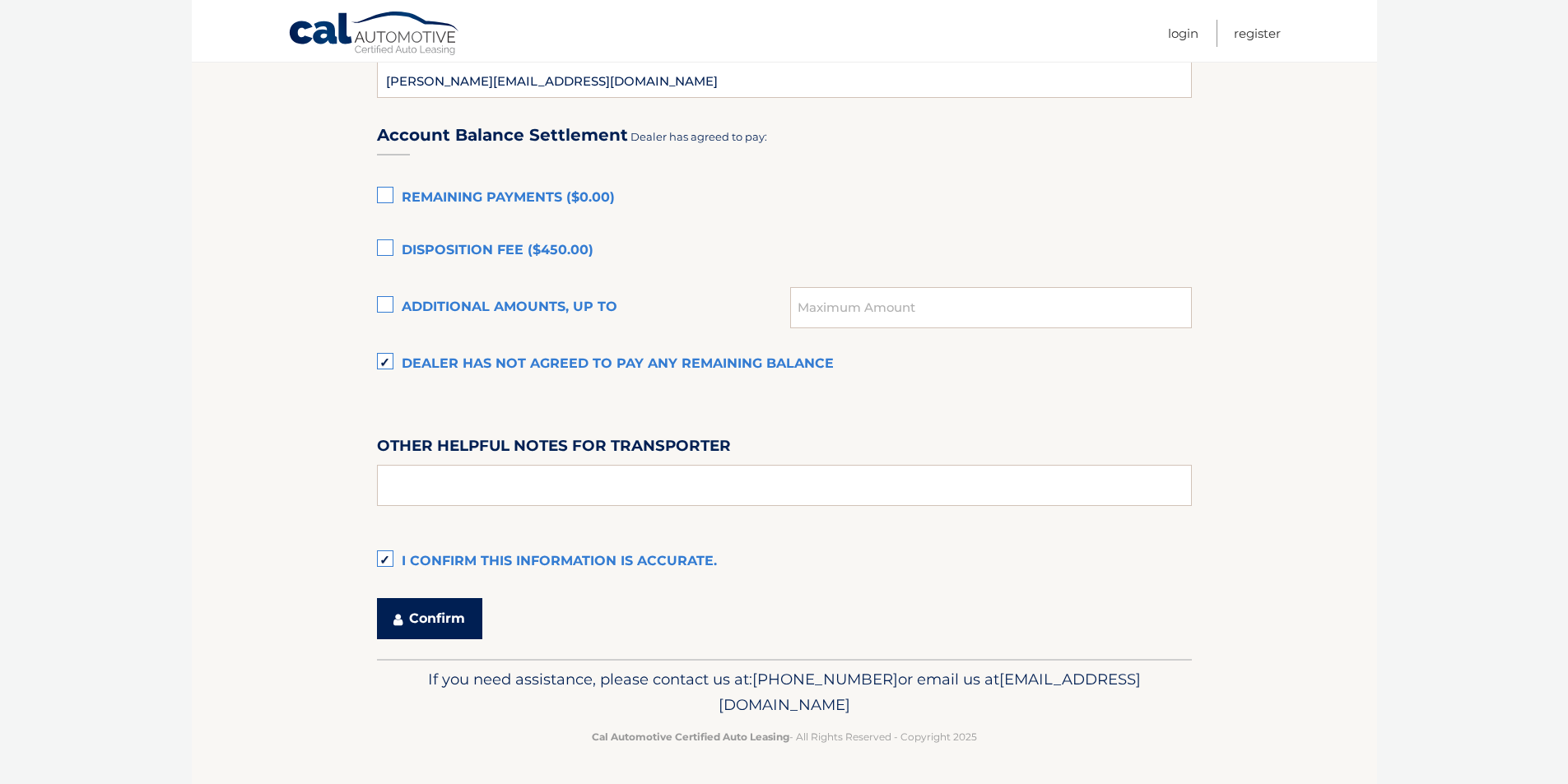
click at [410, 613] on button "Confirm" at bounding box center [430, 619] width 105 height 42
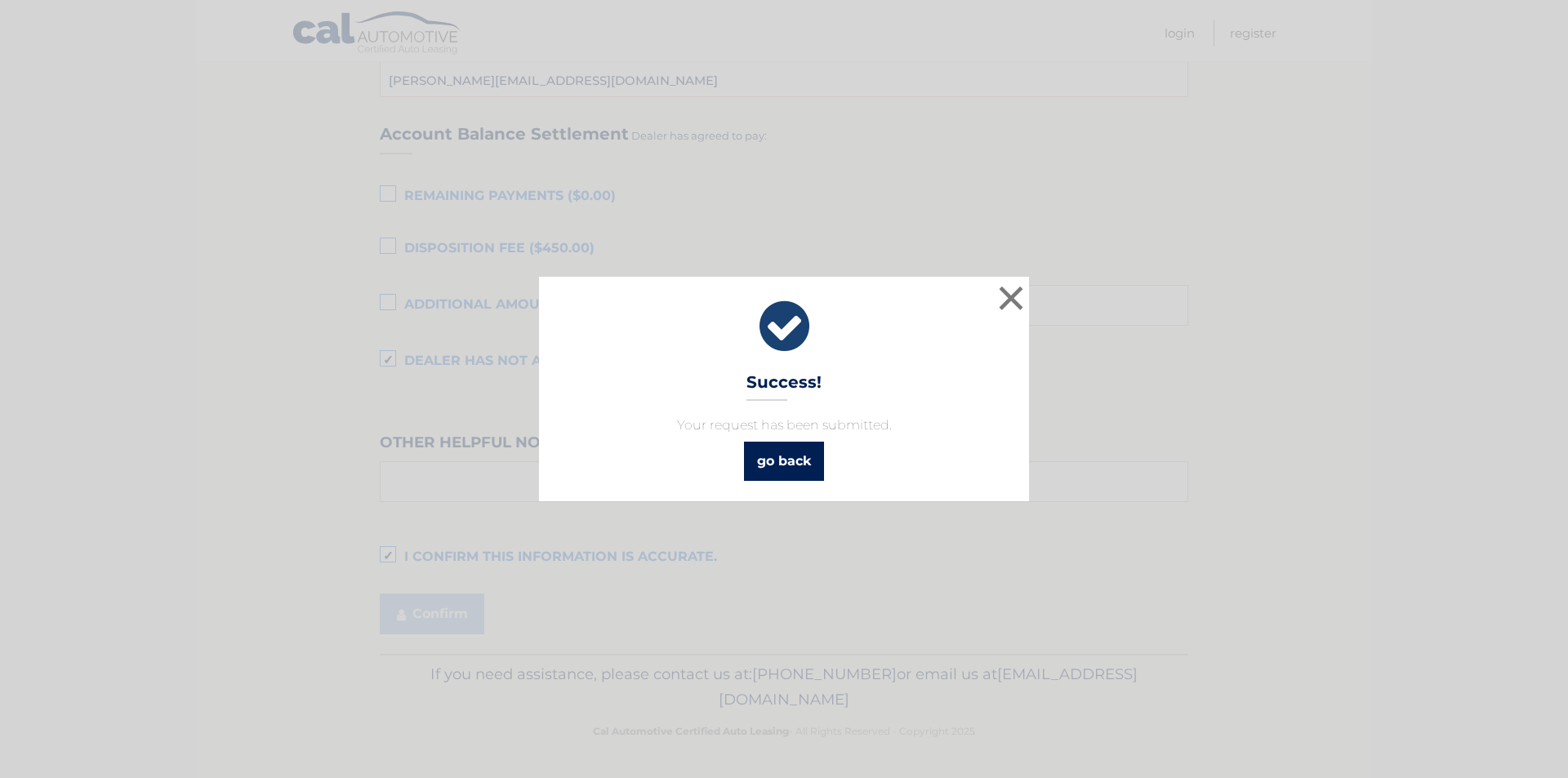
click at [778, 467] on link "go back" at bounding box center [784, 461] width 80 height 39
